Goal: Task Accomplishment & Management: Manage account settings

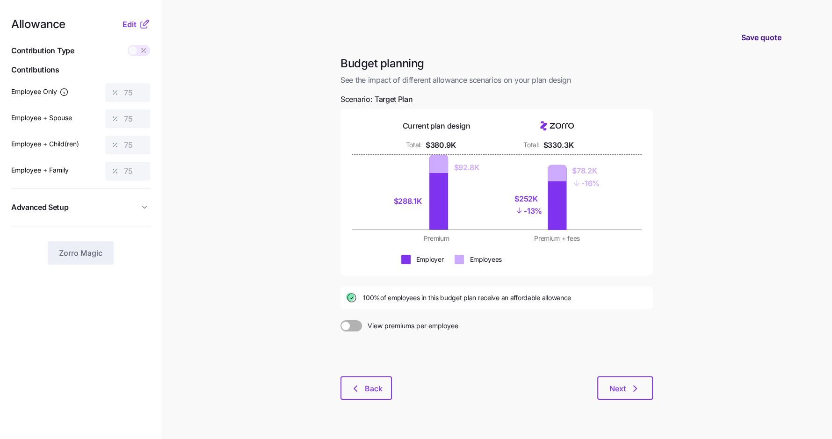
click at [761, 36] on span "Save quote" at bounding box center [761, 37] width 40 height 11
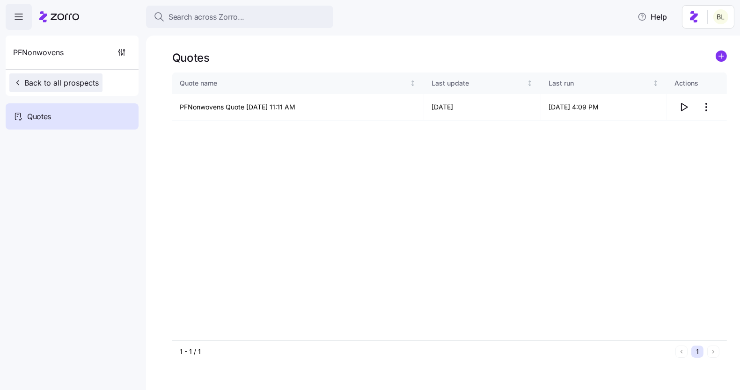
click at [65, 84] on span "Back to all prospects" at bounding box center [56, 82] width 86 height 11
